Goal: Task Accomplishment & Management: Use online tool/utility

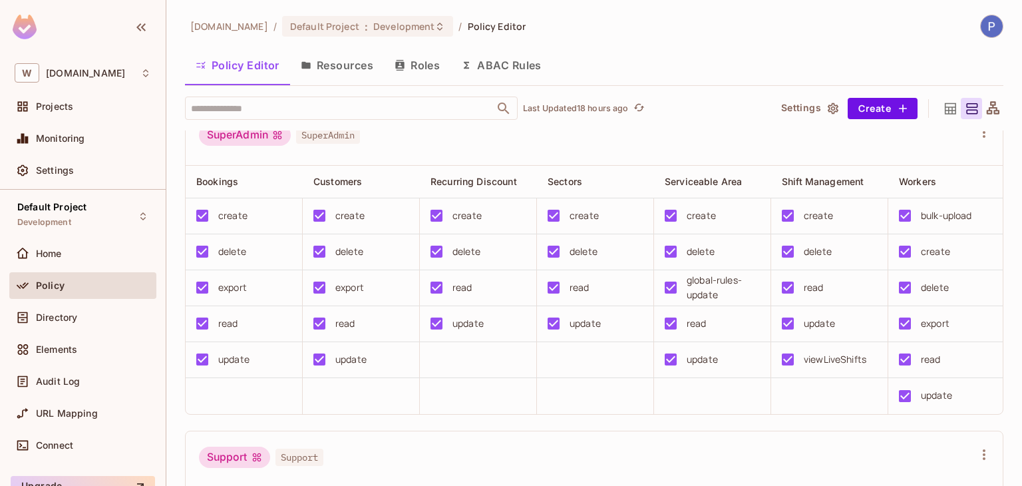
scroll to position [670, 0]
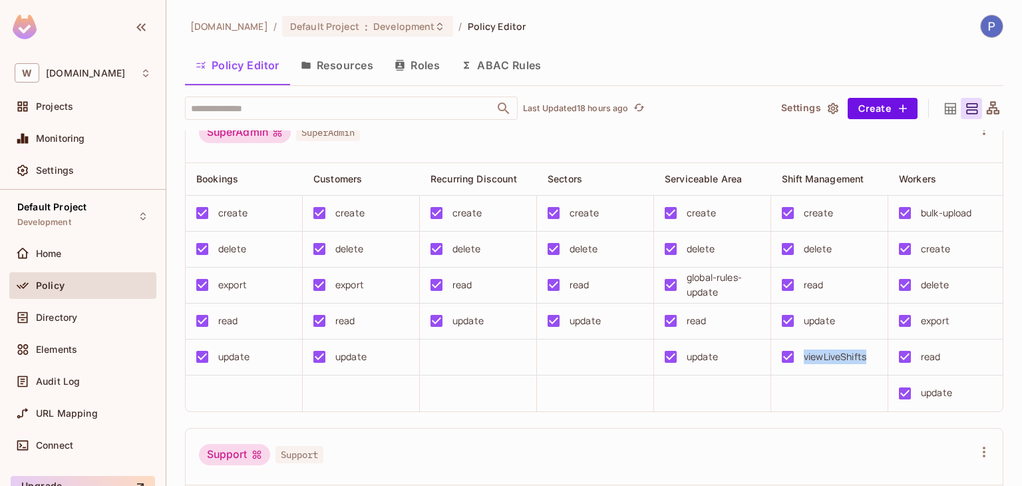
drag, startPoint x: 871, startPoint y: 378, endPoint x: 803, endPoint y: 373, distance: 68.1
click at [803, 370] on div "viewLiveShifts" at bounding box center [825, 357] width 103 height 28
copy div "viewLiveShifts"
click at [424, 35] on div "Default Project : Development" at bounding box center [368, 26] width 172 height 21
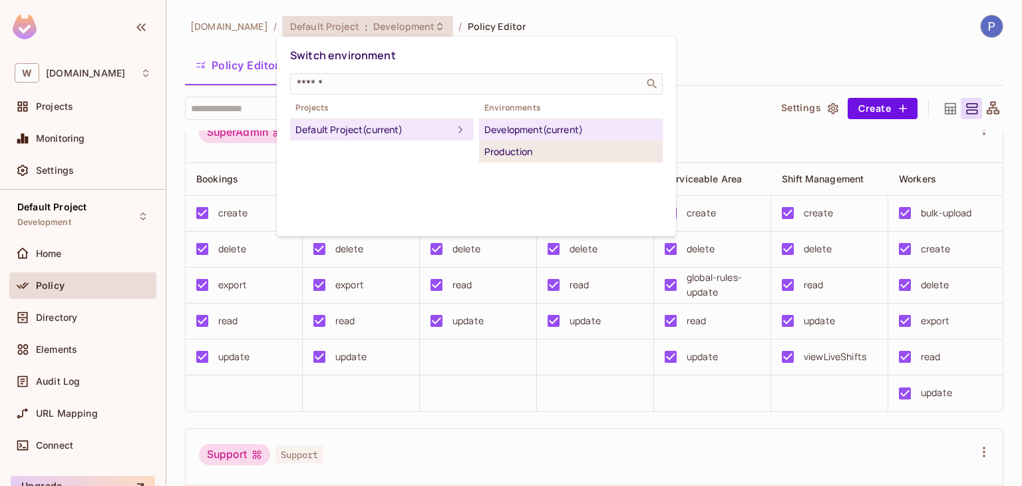
click at [508, 141] on li "Production" at bounding box center [571, 151] width 184 height 21
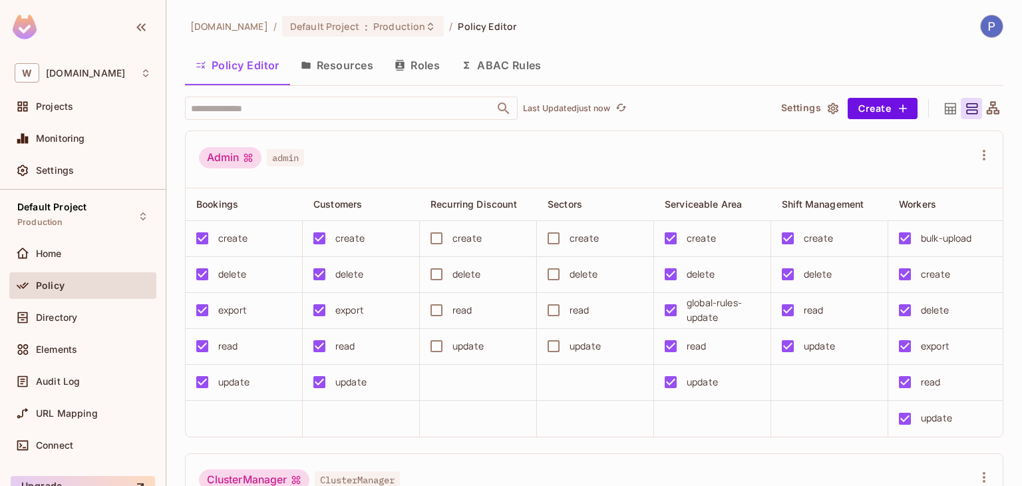
click at [339, 59] on button "Resources" at bounding box center [337, 65] width 94 height 33
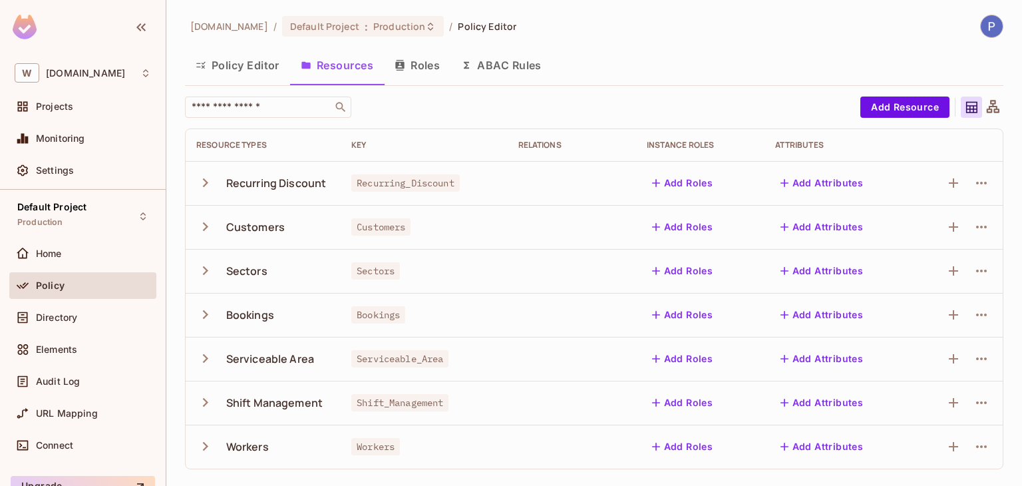
click at [203, 396] on icon "button" at bounding box center [205, 402] width 18 height 18
click at [945, 400] on icon "button" at bounding box center [953, 402] width 16 height 16
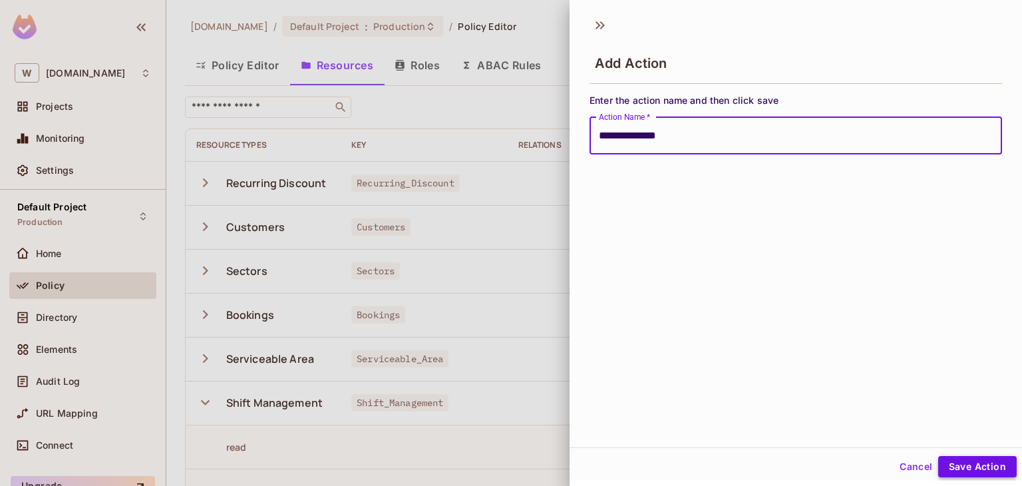
type input "**********"
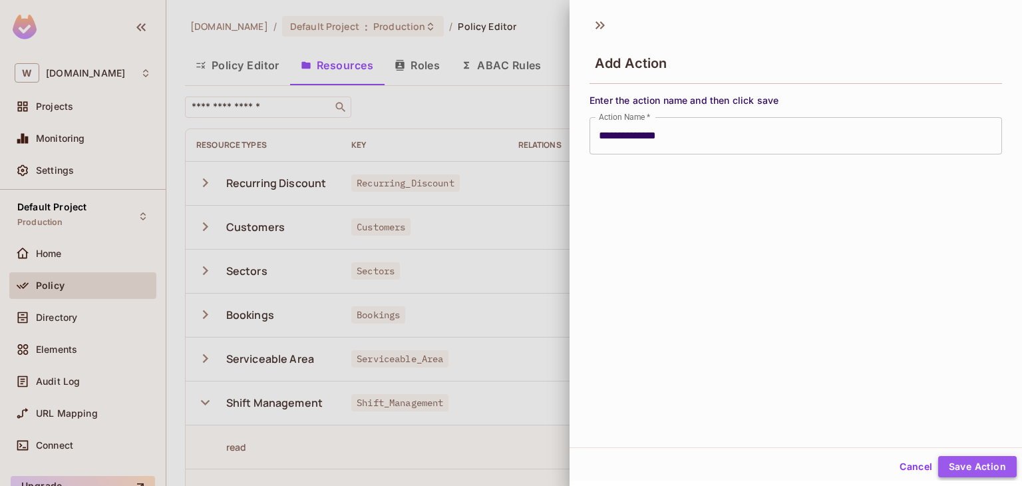
click at [989, 468] on button "Save Action" at bounding box center [977, 466] width 78 height 21
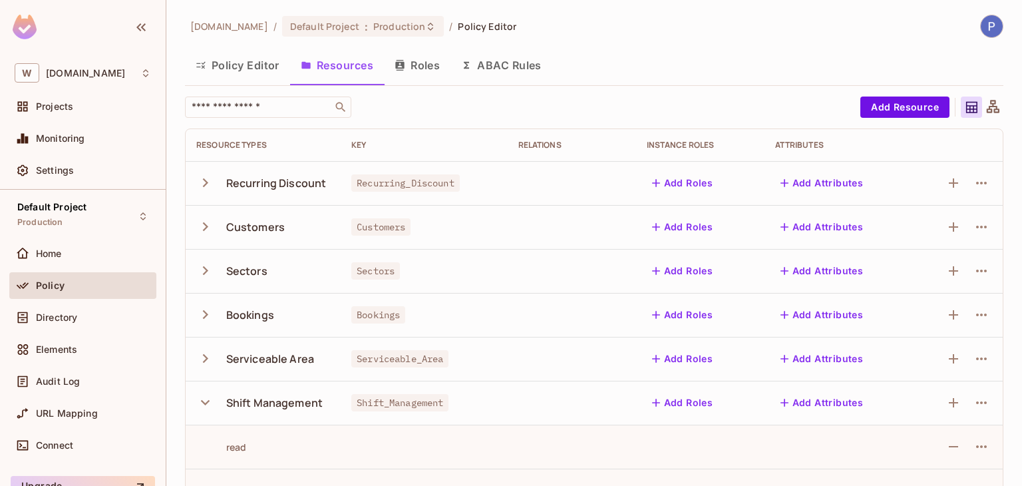
click at [240, 55] on button "Policy Editor" at bounding box center [237, 65] width 105 height 33
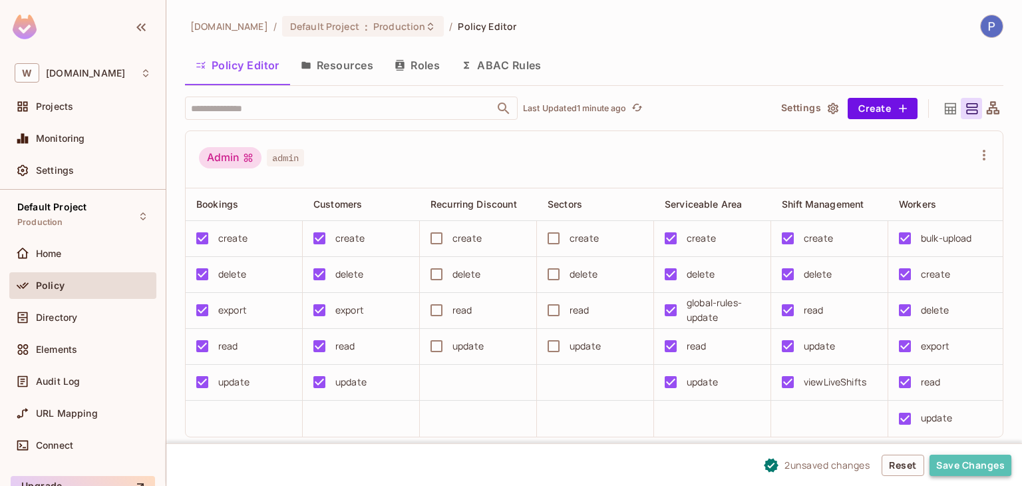
click at [969, 465] on button "Save Changes" at bounding box center [970, 464] width 82 height 21
